Goal: Find specific page/section: Find specific page/section

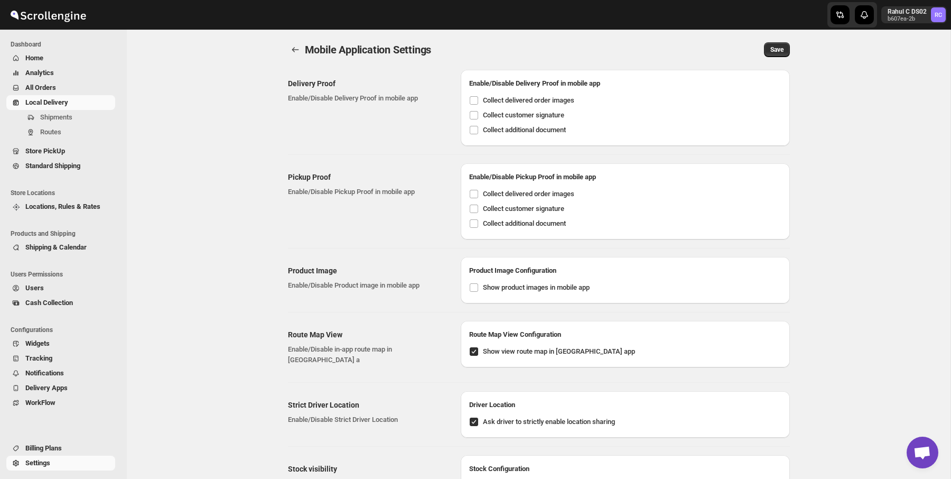
scroll to position [696, 0]
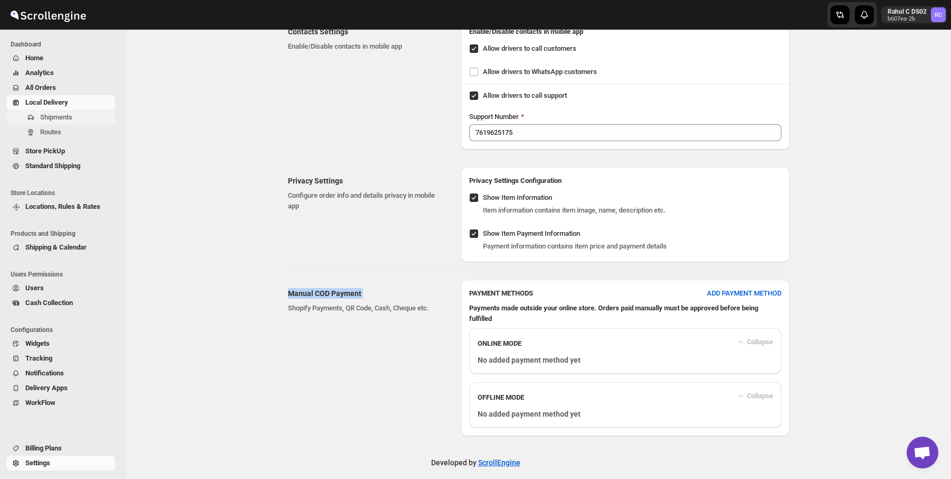
click at [101, 118] on span "Shipments" at bounding box center [76, 117] width 73 height 11
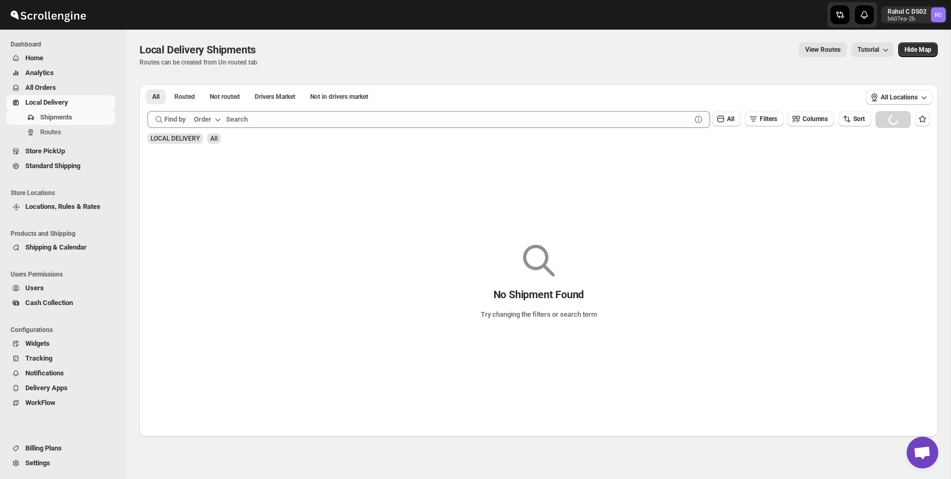
click at [309, 42] on div "View Routes Tutorial" at bounding box center [580, 49] width 625 height 15
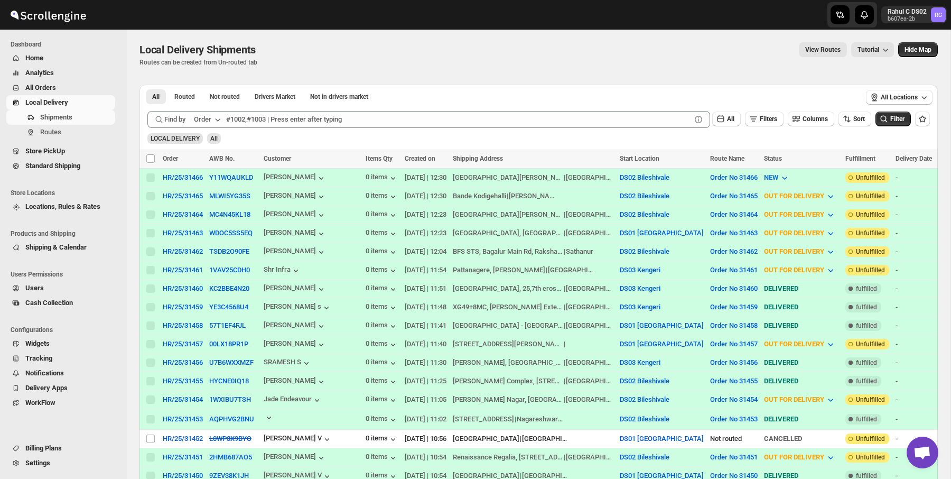
click at [211, 46] on span "Local Delivery Shipments" at bounding box center [197, 49] width 116 height 13
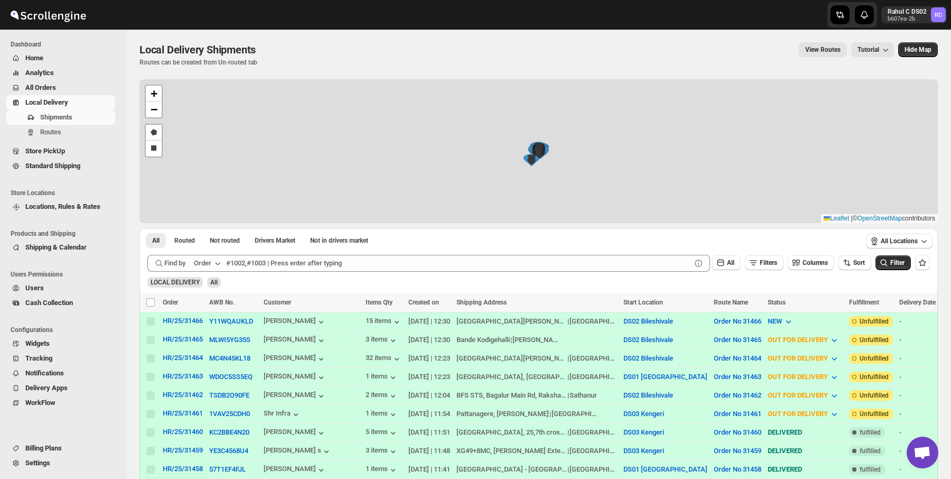
click at [211, 46] on span "Local Delivery Shipments" at bounding box center [197, 49] width 116 height 13
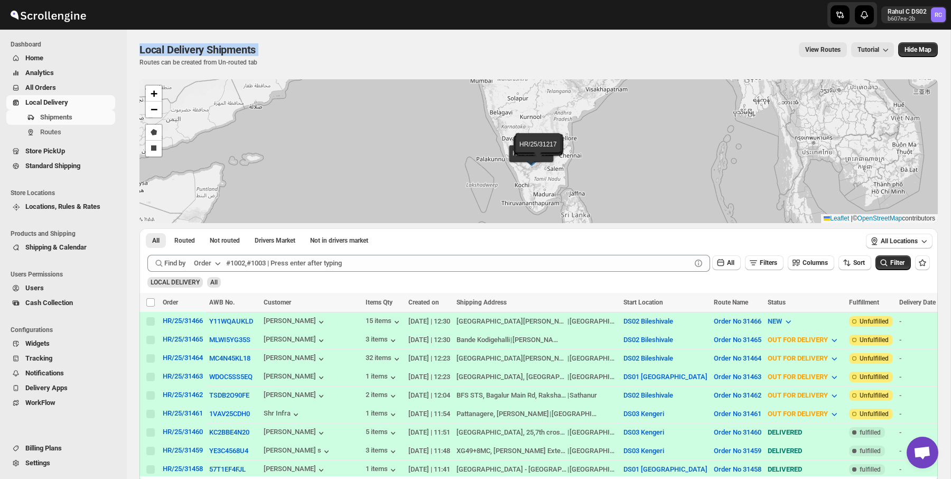
click at [211, 46] on span "Local Delivery Shipments" at bounding box center [197, 49] width 116 height 13
click at [64, 116] on span "Shipments" at bounding box center [56, 117] width 32 height 8
click at [44, 459] on span "Settings" at bounding box center [37, 462] width 25 height 8
